Goal: Task Accomplishment & Management: Use online tool/utility

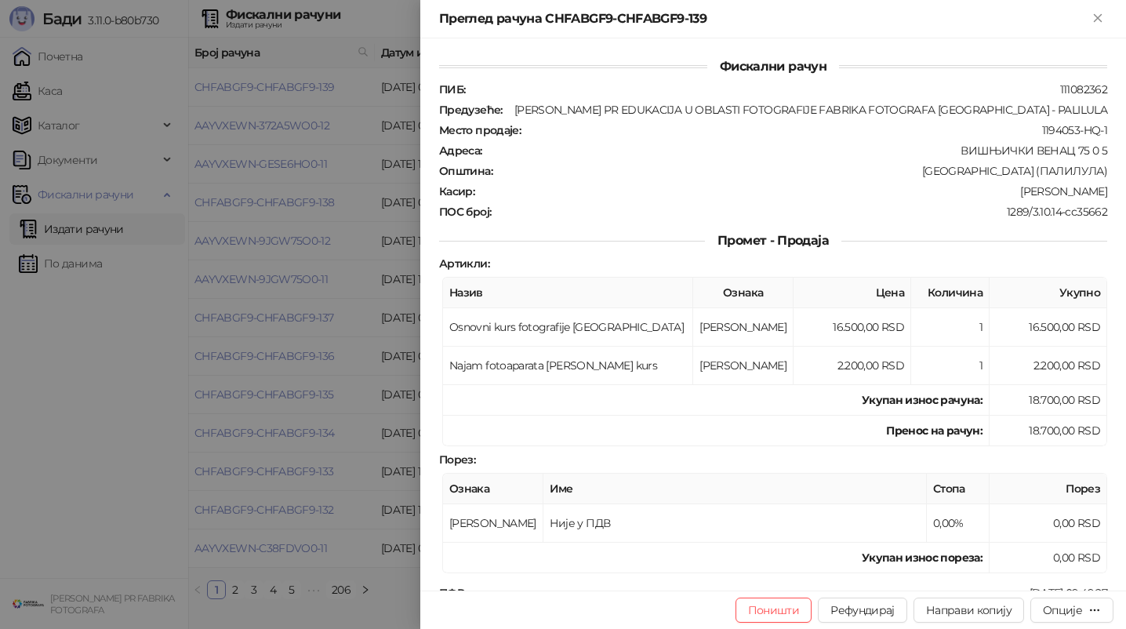
click at [264, 231] on div at bounding box center [563, 314] width 1126 height 629
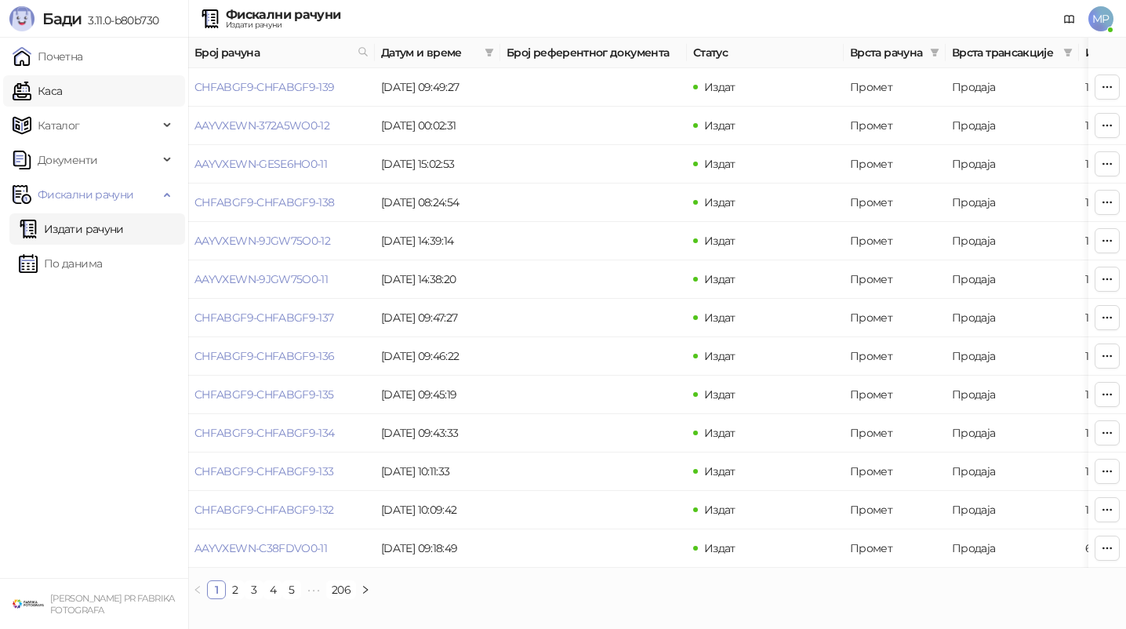
click at [62, 100] on link "Каса" at bounding box center [37, 90] width 49 height 31
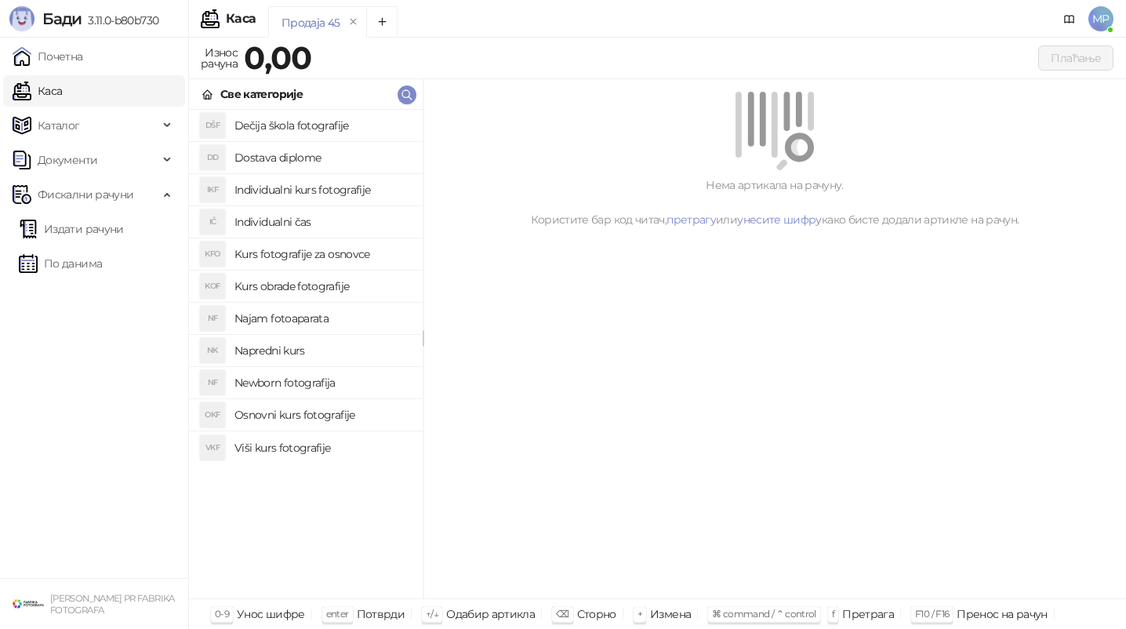
click at [321, 263] on h4 "Kurs fotografije za osnovce" at bounding box center [323, 254] width 176 height 25
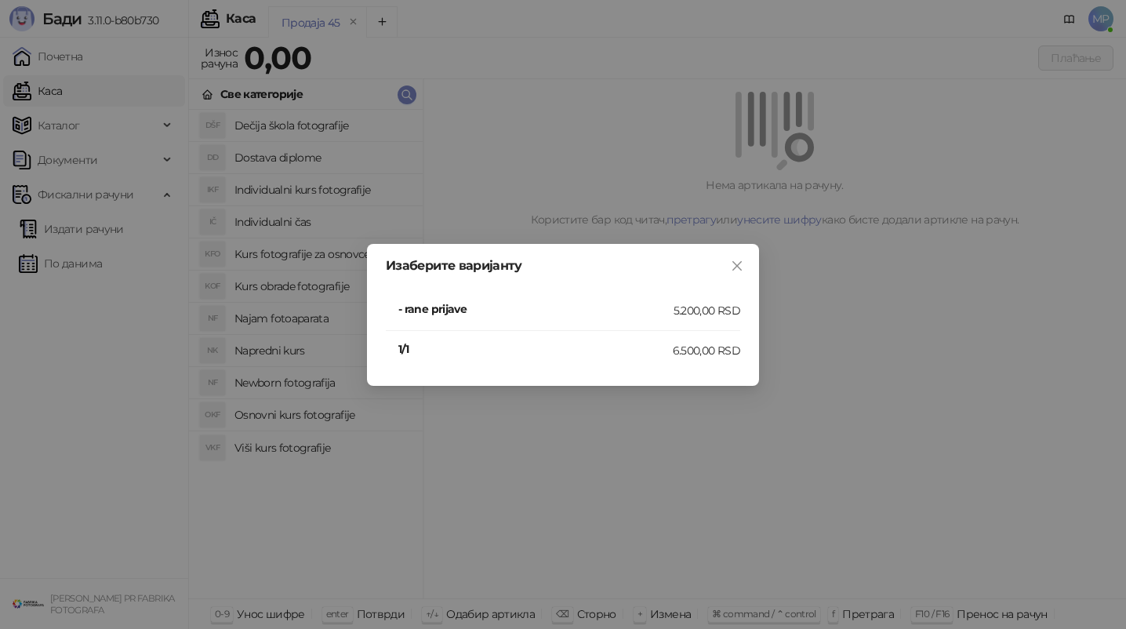
click at [431, 351] on h4 "1/1" at bounding box center [535, 348] width 275 height 17
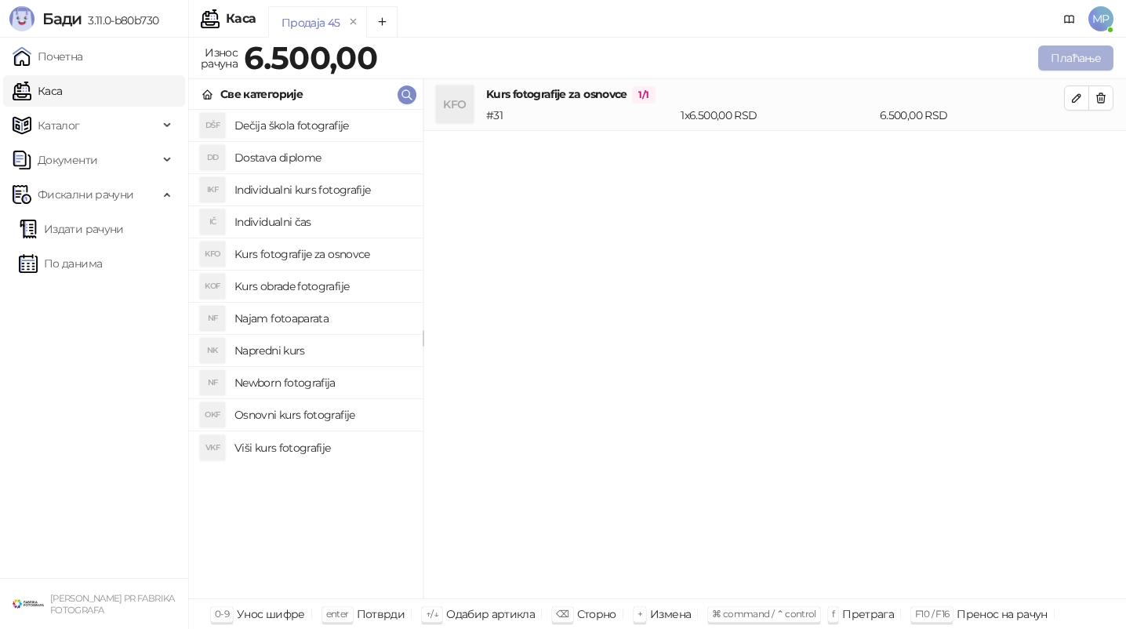
click at [1083, 56] on button "Плаћање" at bounding box center [1076, 57] width 75 height 25
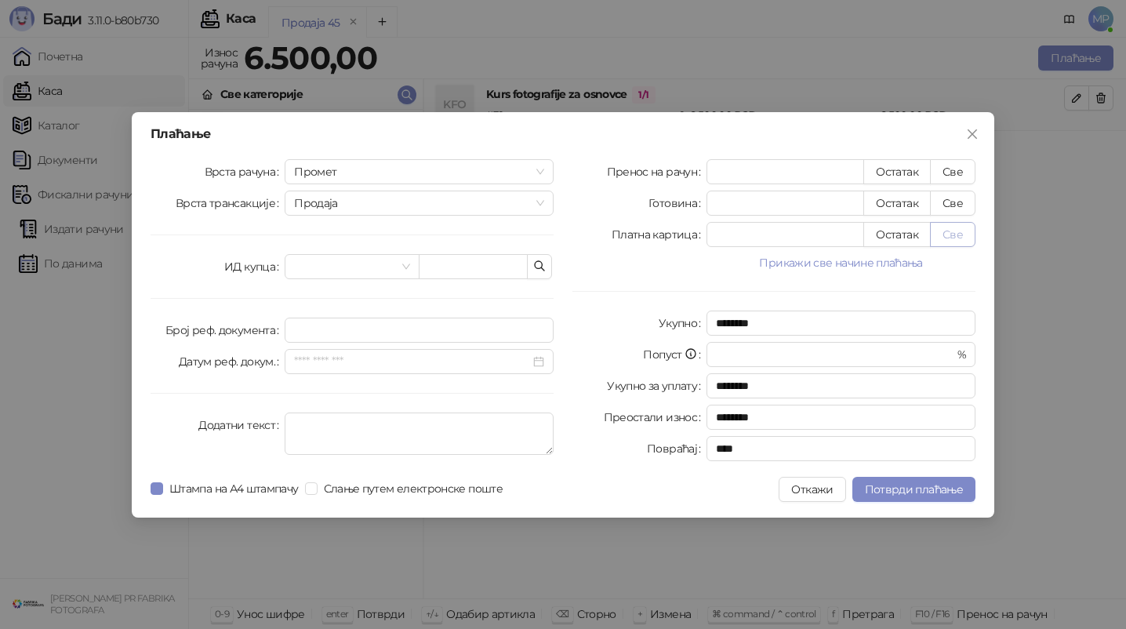
click at [955, 224] on button "Све" at bounding box center [952, 234] width 45 height 25
type input "****"
click at [322, 502] on div "Плаћање Врста рачуна Промет Врста трансакције Продаја ИД купца Број реф. докуме…" at bounding box center [563, 315] width 863 height 406
click at [315, 497] on label "Слање путем електронске поште" at bounding box center [407, 488] width 204 height 17
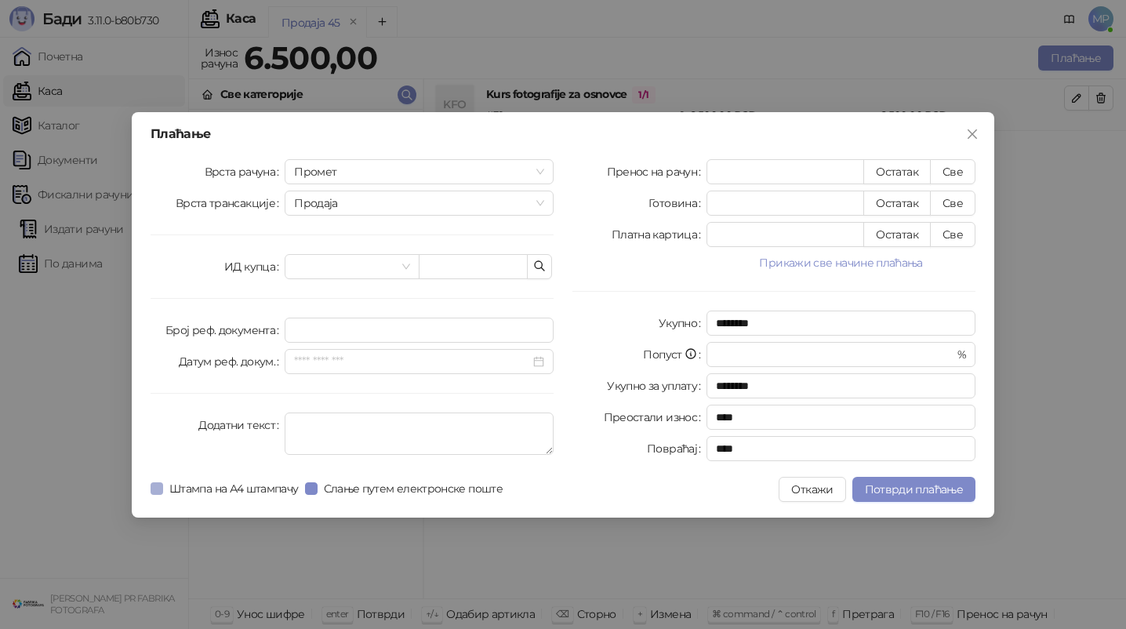
click at [272, 492] on span "Штампа на А4 штампачу" at bounding box center [234, 488] width 142 height 17
click at [912, 489] on span "Потврди плаћање" at bounding box center [914, 489] width 98 height 14
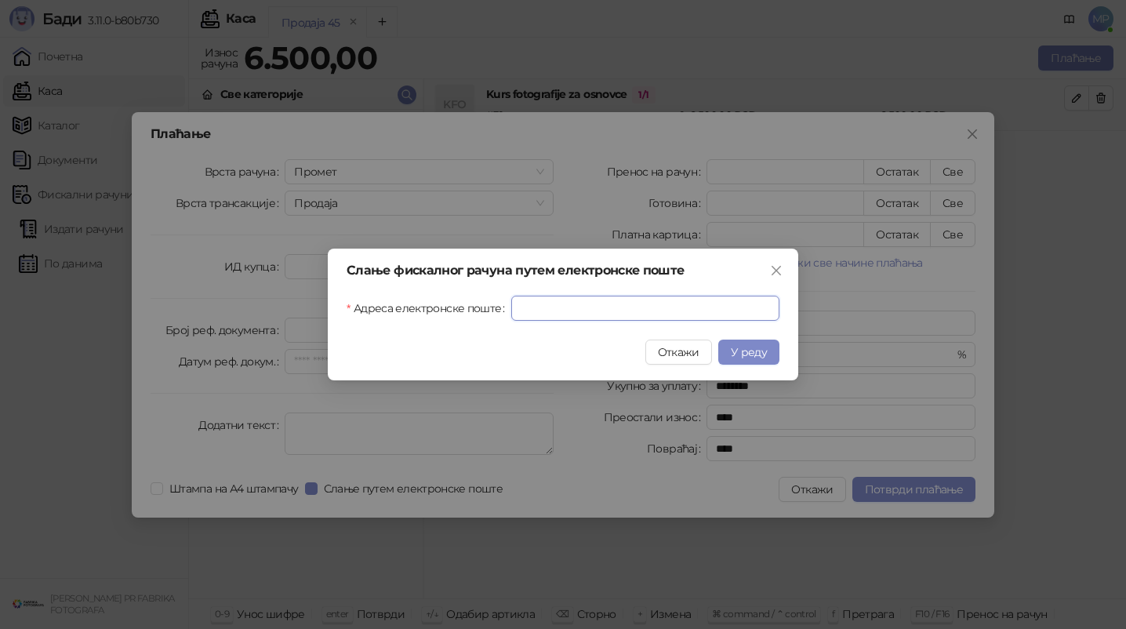
click at [686, 310] on input "Адреса електронске поште" at bounding box center [645, 308] width 268 height 25
paste input "**********"
type input "**********"
click at [752, 351] on span "У реду" at bounding box center [749, 352] width 36 height 14
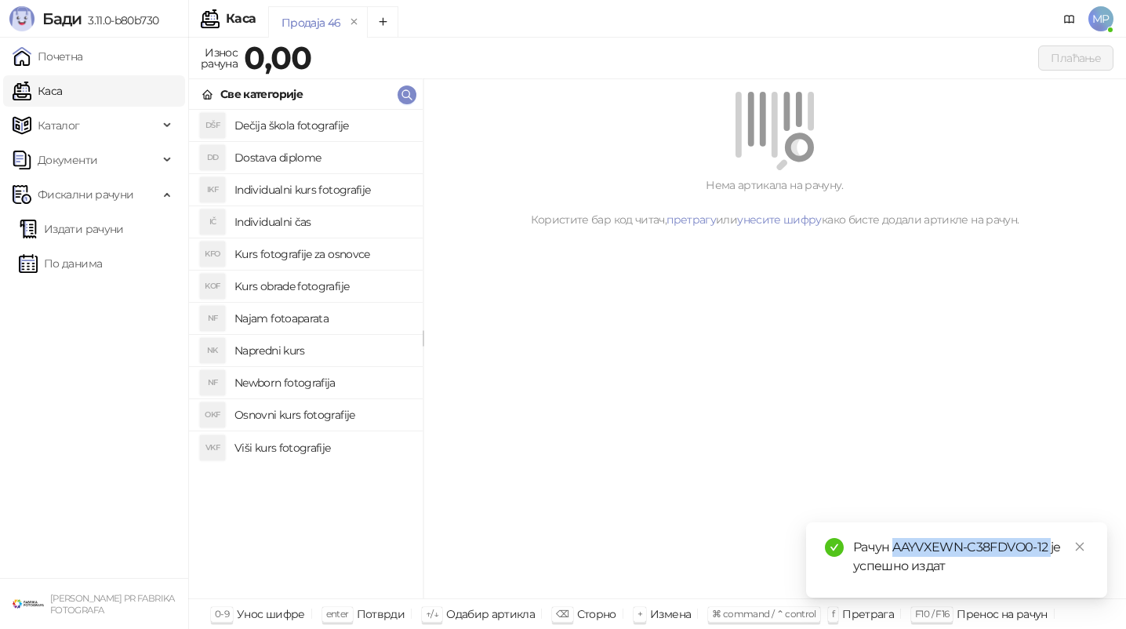
drag, startPoint x: 893, startPoint y: 546, endPoint x: 1048, endPoint y: 540, distance: 154.6
click at [1048, 541] on div "Рачун AAYVXEWN-C38FDVO0-12 је успешно издат" at bounding box center [970, 557] width 235 height 38
copy div "AAYVXEWN-C38FDVO0-12"
